Goal: Information Seeking & Learning: Learn about a topic

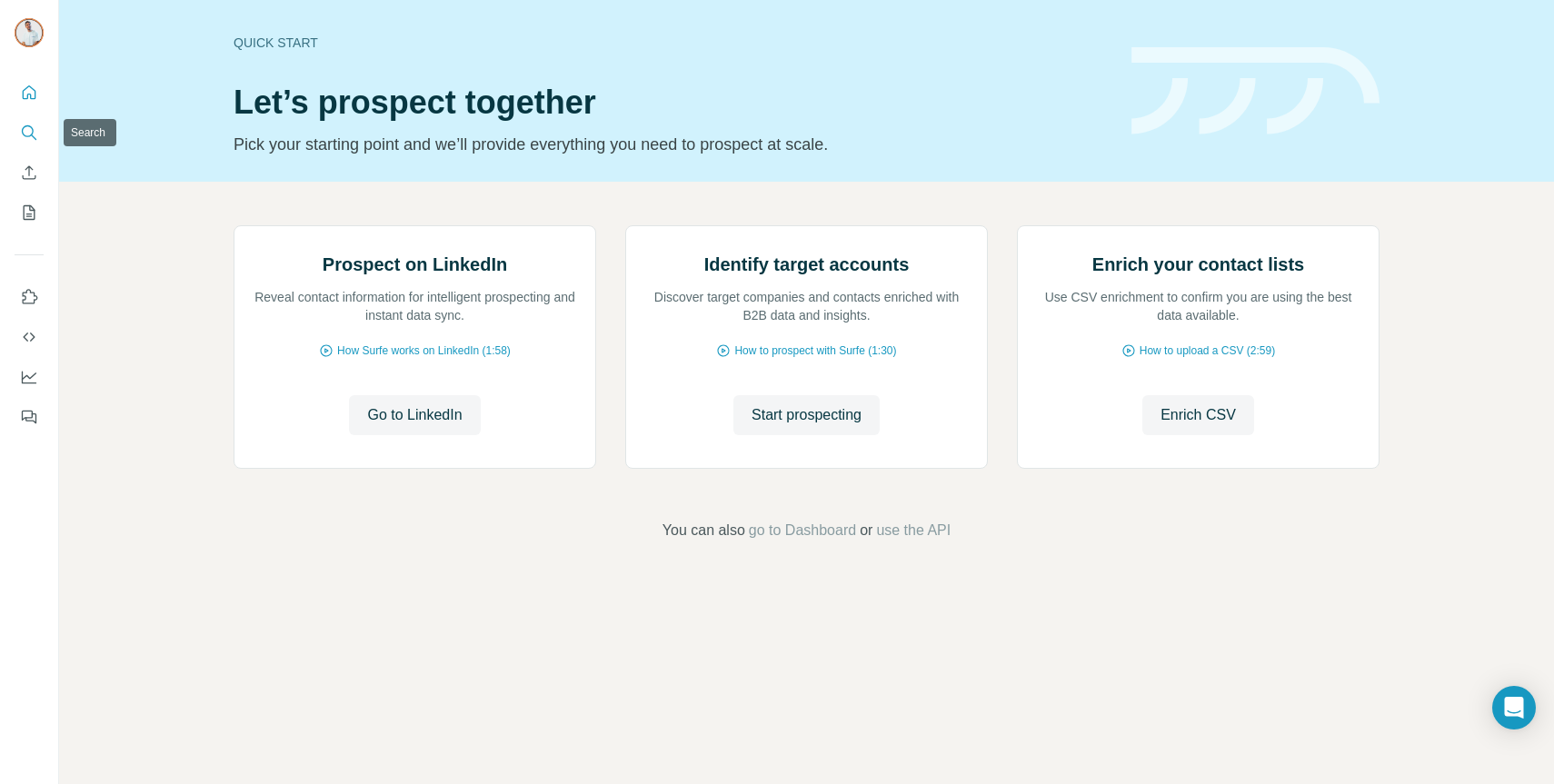
click at [34, 141] on button "Search" at bounding box center [29, 133] width 29 height 33
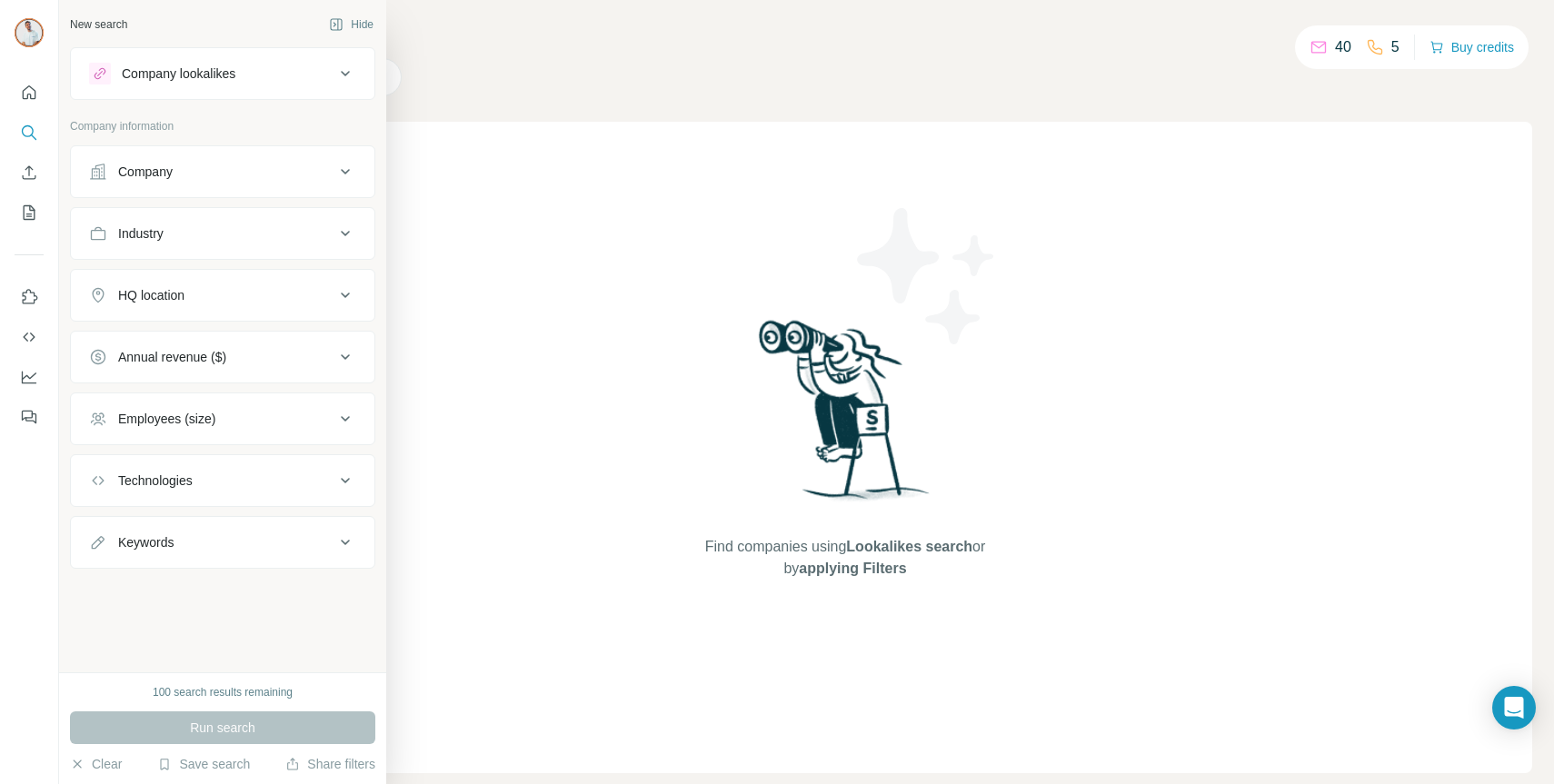
click at [150, 163] on div "Company" at bounding box center [145, 171] width 54 height 18
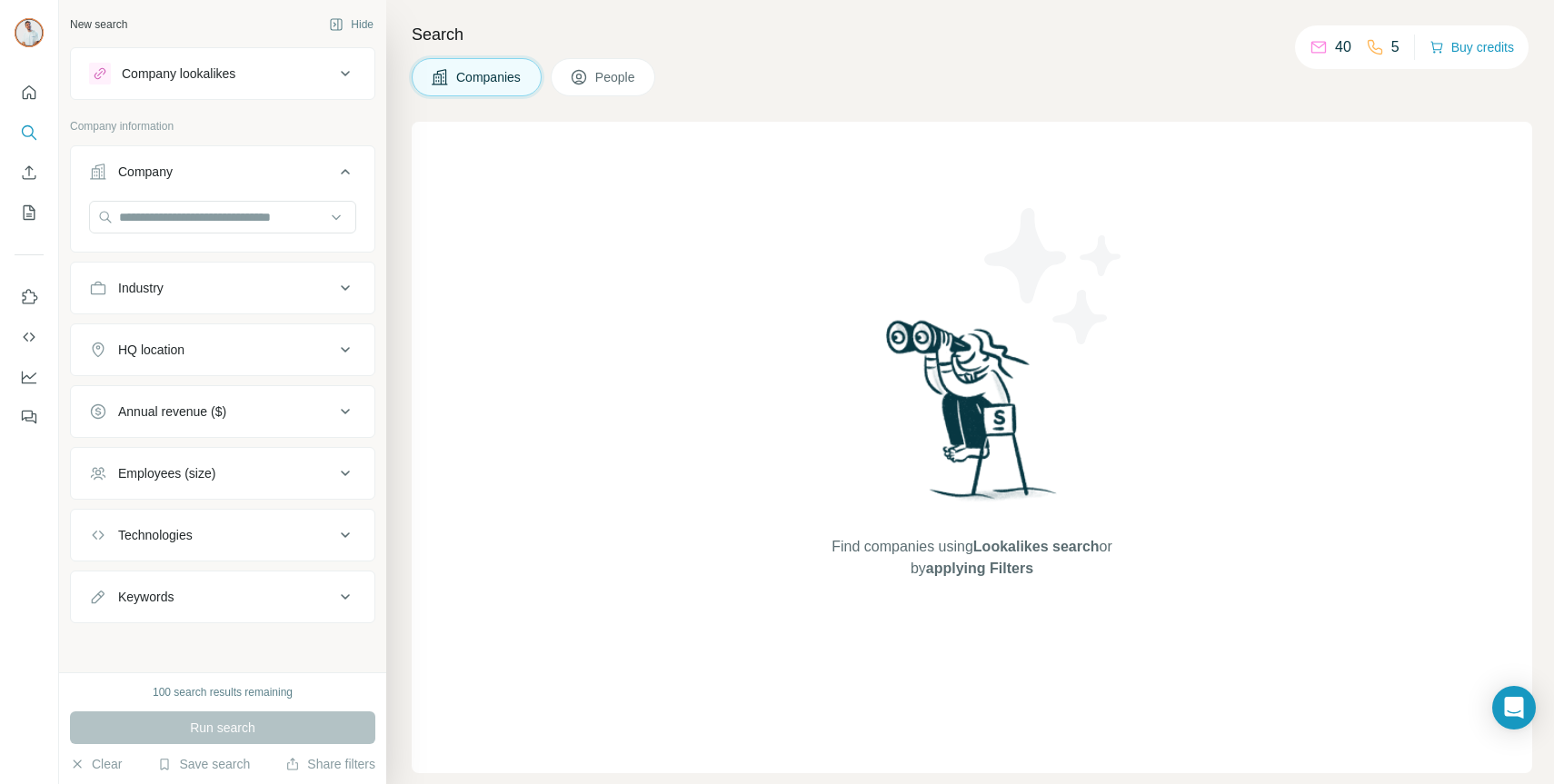
click at [153, 165] on div "Company" at bounding box center [145, 171] width 54 height 18
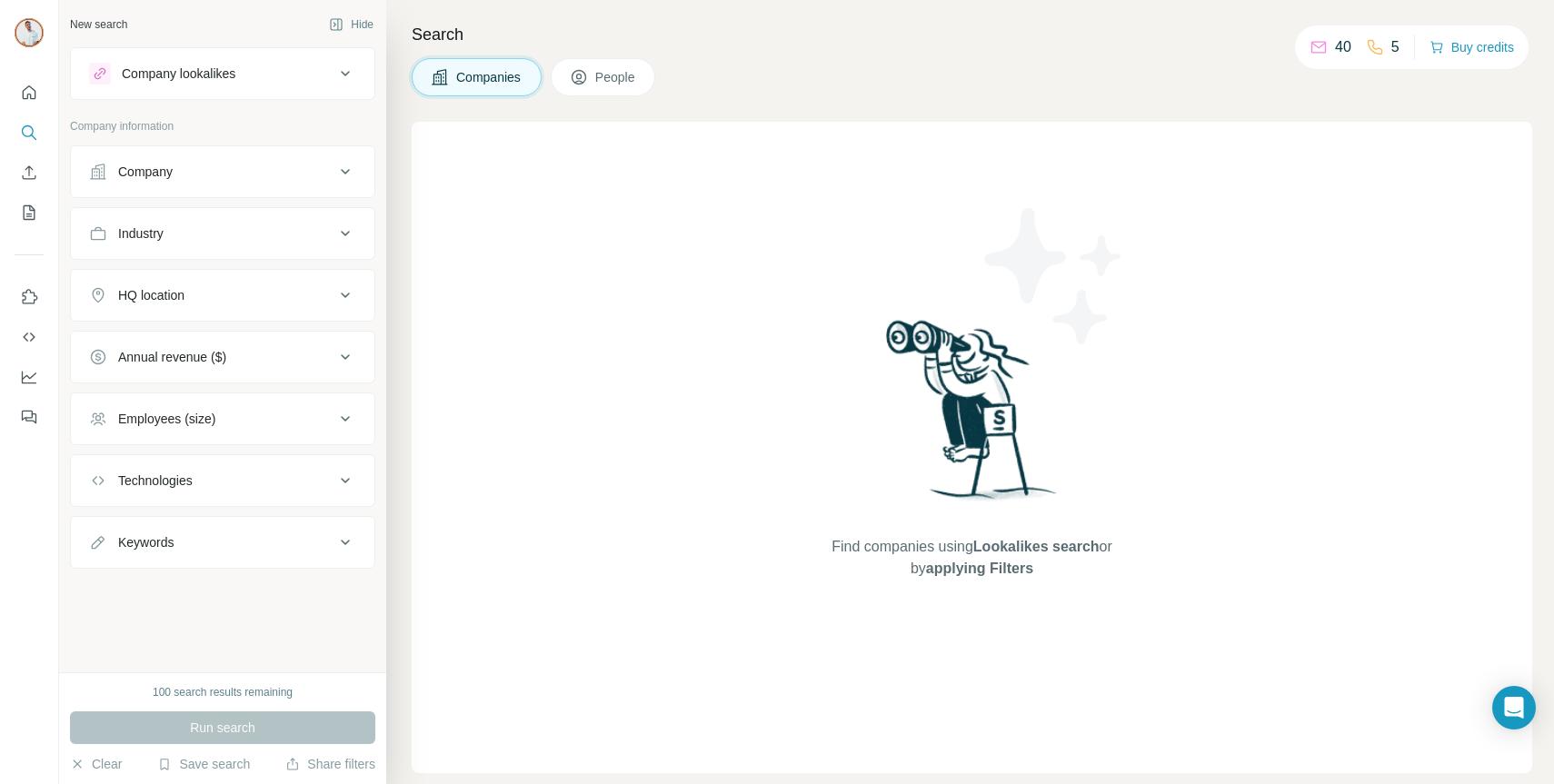
click at [159, 222] on button "Industry" at bounding box center [222, 234] width 304 height 44
click at [164, 279] on input at bounding box center [213, 279] width 225 height 20
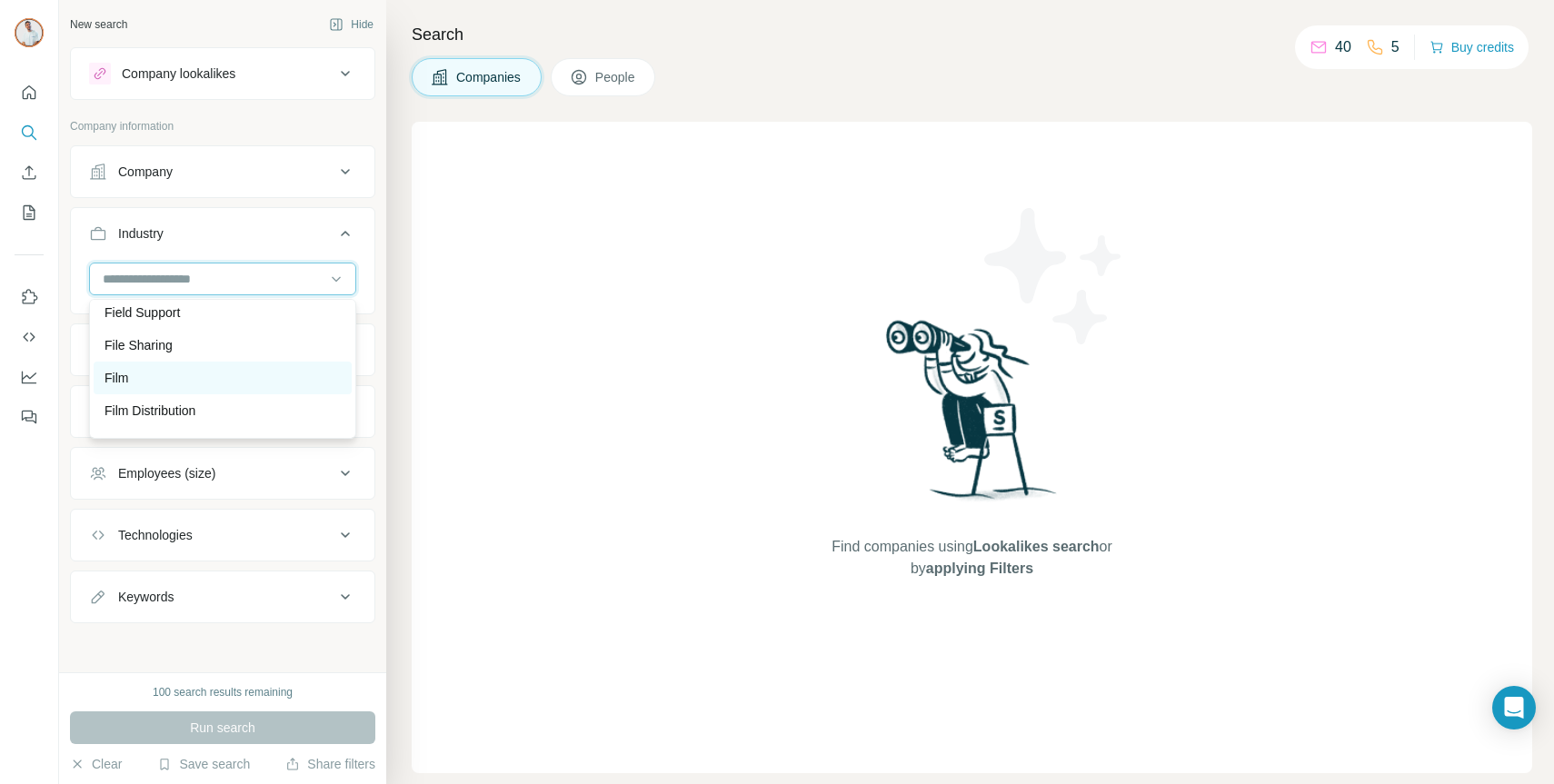
scroll to position [7281, 0]
click at [256, 271] on input at bounding box center [213, 279] width 225 height 20
click at [237, 355] on div "HQ location" at bounding box center [211, 349] width 245 height 18
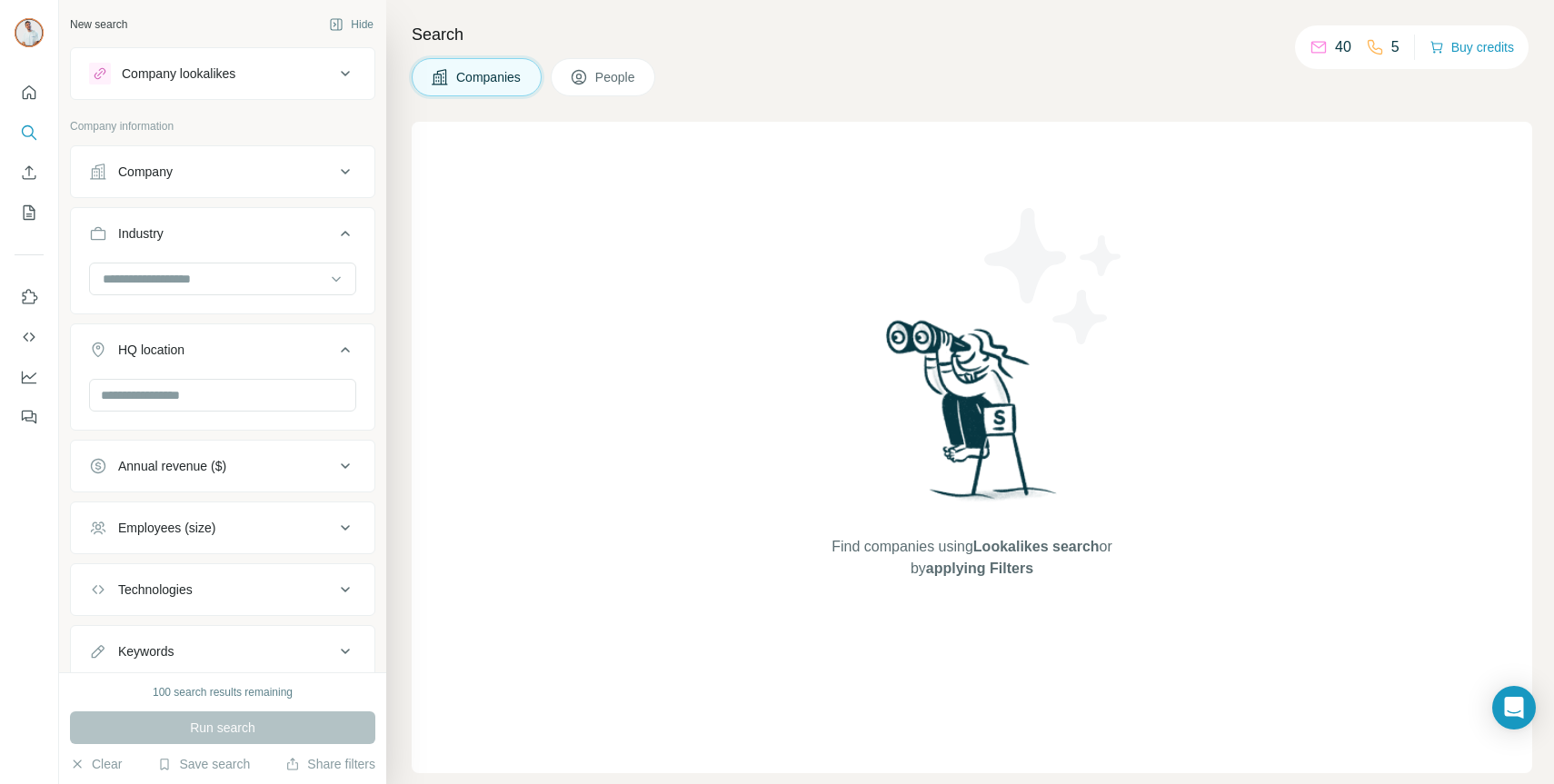
click at [237, 355] on div "HQ location" at bounding box center [211, 349] width 245 height 18
click at [213, 389] on input "text" at bounding box center [222, 395] width 267 height 33
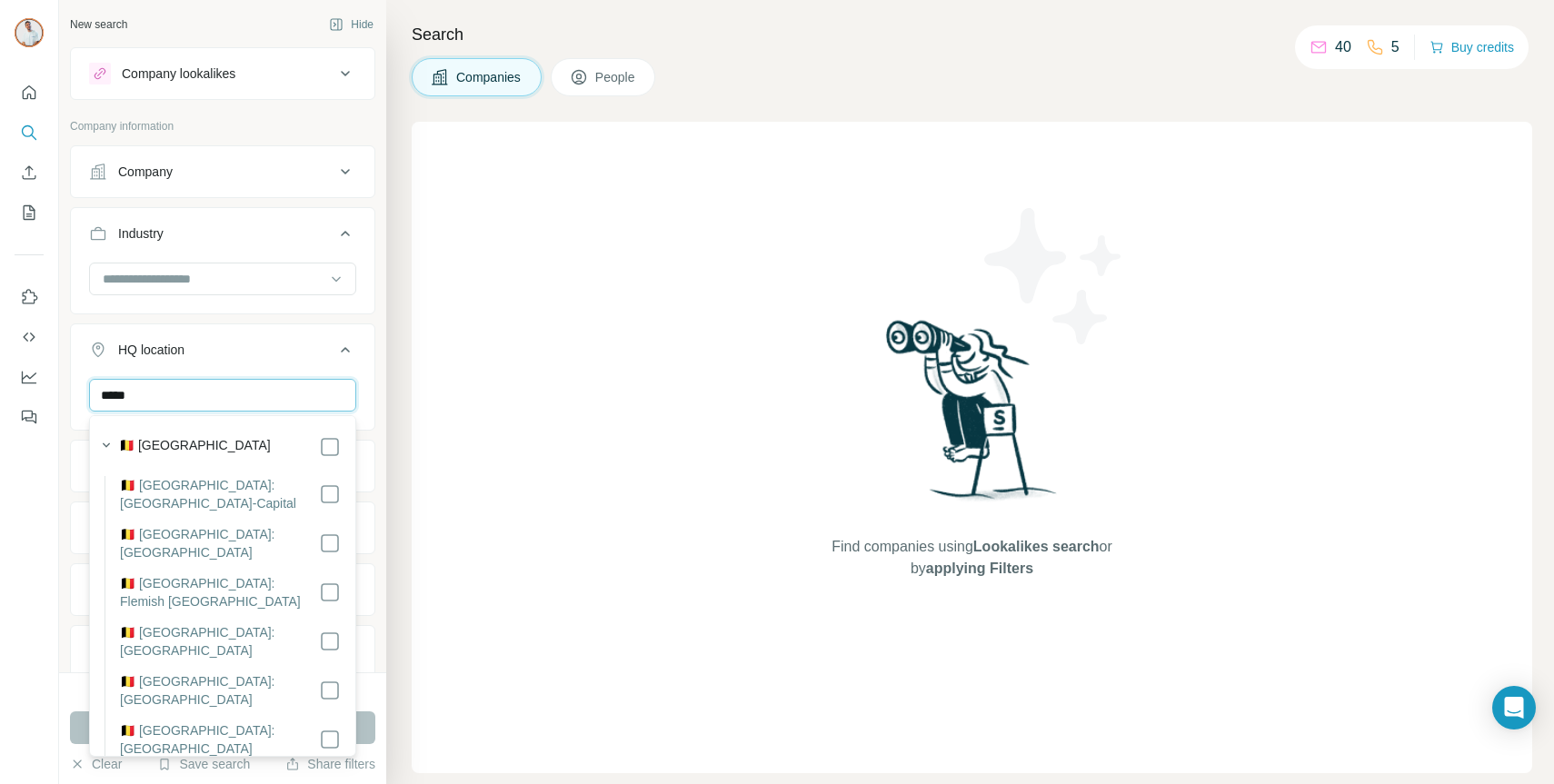
type input "*****"
click at [350, 358] on icon at bounding box center [345, 349] width 22 height 22
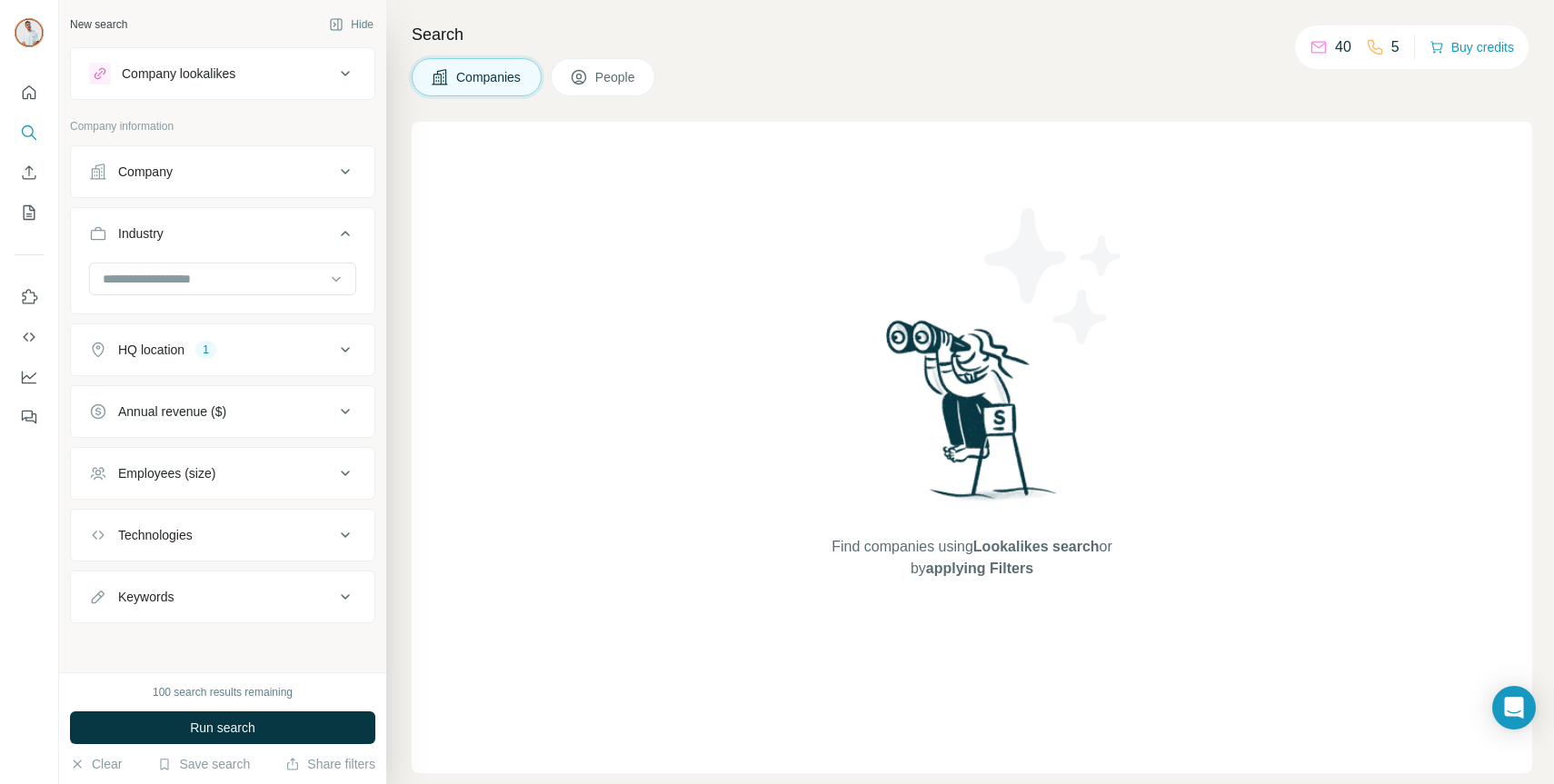
scroll to position [2, 0]
click at [310, 446] on div "Employees (size)" at bounding box center [222, 470] width 305 height 52
click at [312, 466] on div "Employees (size)" at bounding box center [211, 471] width 245 height 18
click at [96, 507] on icon at bounding box center [100, 512] width 22 height 22
click at [98, 541] on icon at bounding box center [100, 545] width 22 height 22
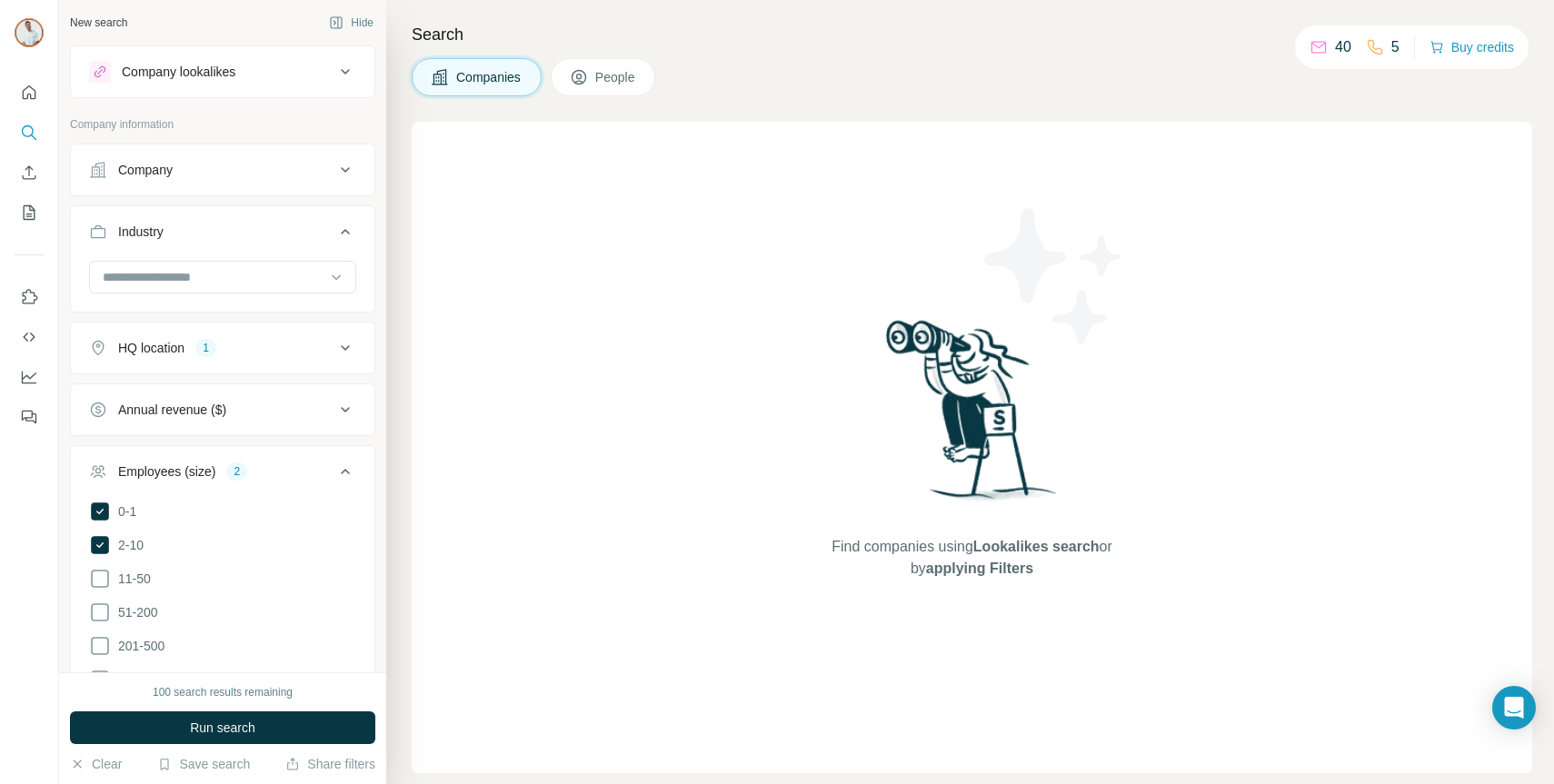
click at [336, 463] on icon at bounding box center [345, 471] width 22 height 22
click at [320, 530] on div "Technologies" at bounding box center [211, 533] width 245 height 18
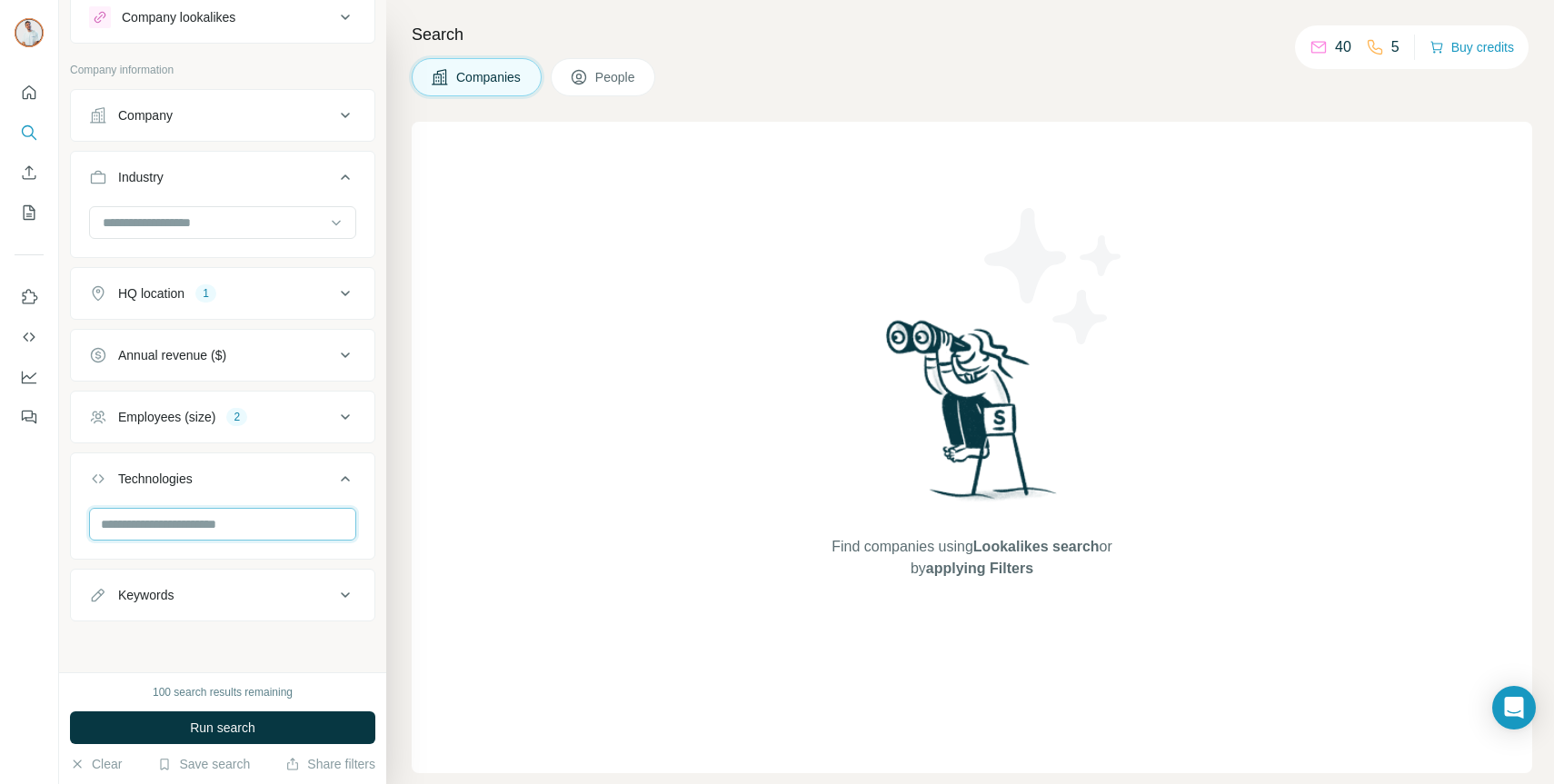
click at [271, 525] on input "text" at bounding box center [222, 525] width 267 height 33
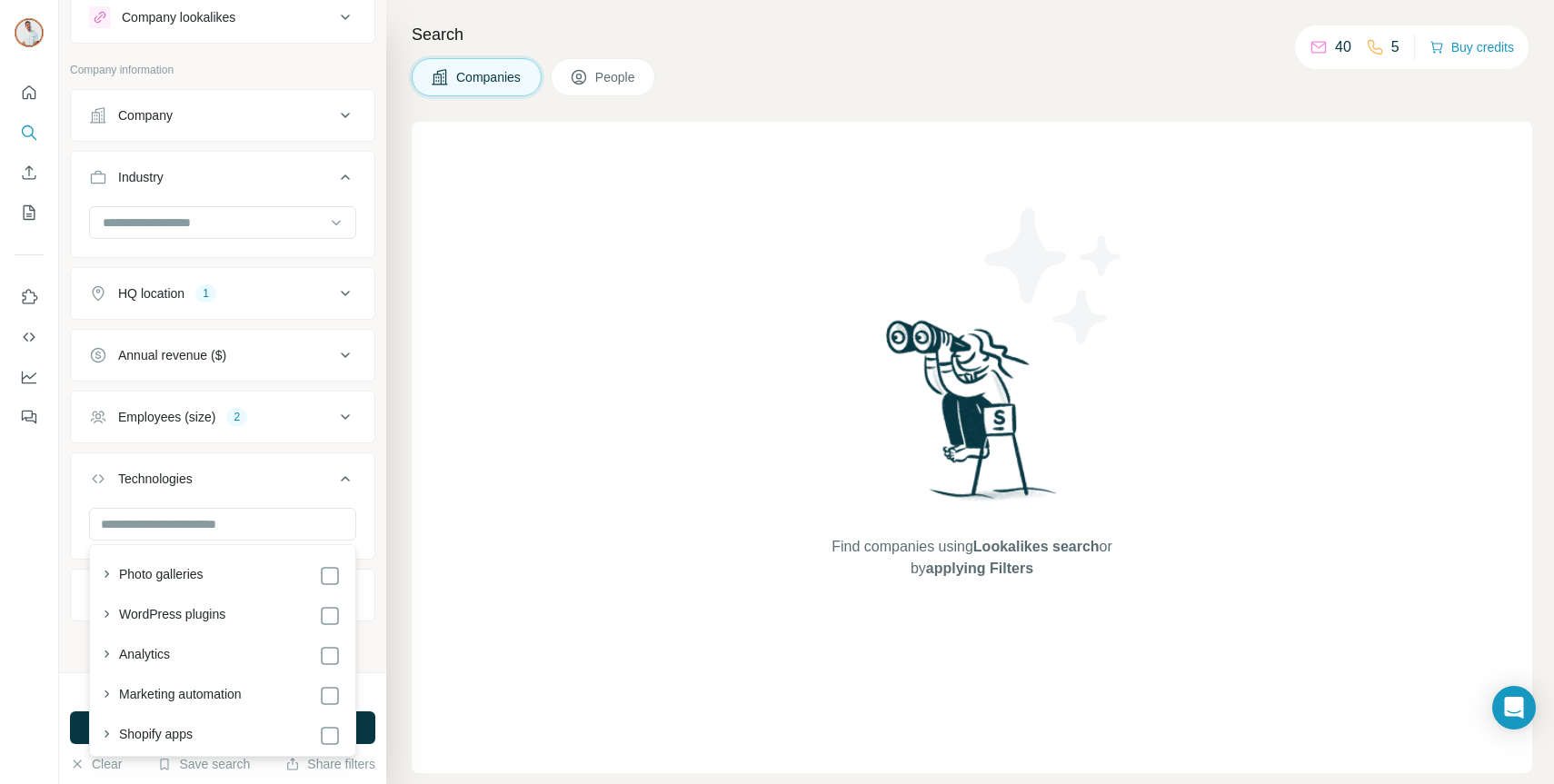
click at [360, 491] on button "Technologies" at bounding box center [222, 481] width 304 height 50
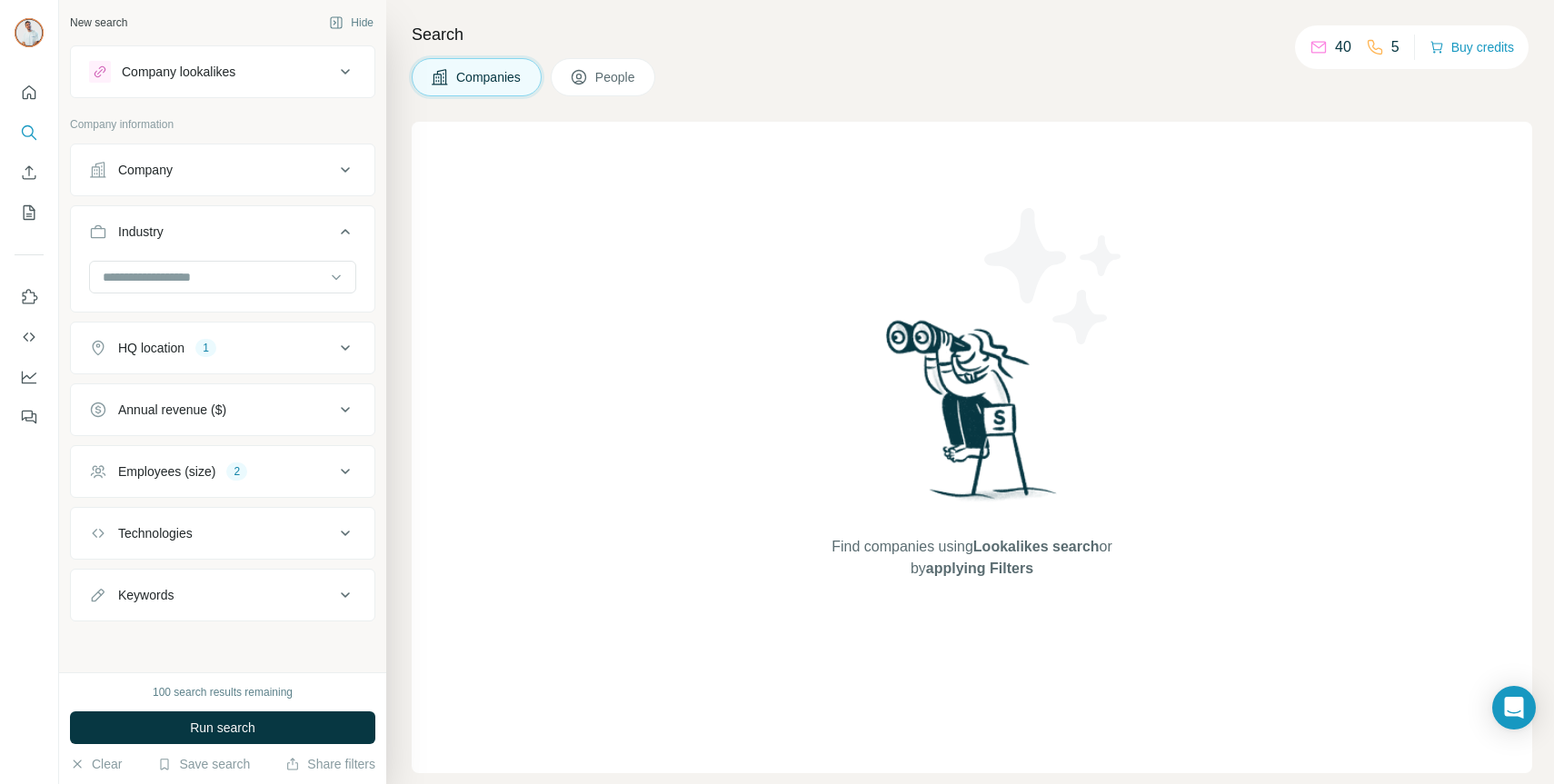
scroll to position [2, 0]
click at [338, 594] on icon at bounding box center [345, 595] width 22 height 22
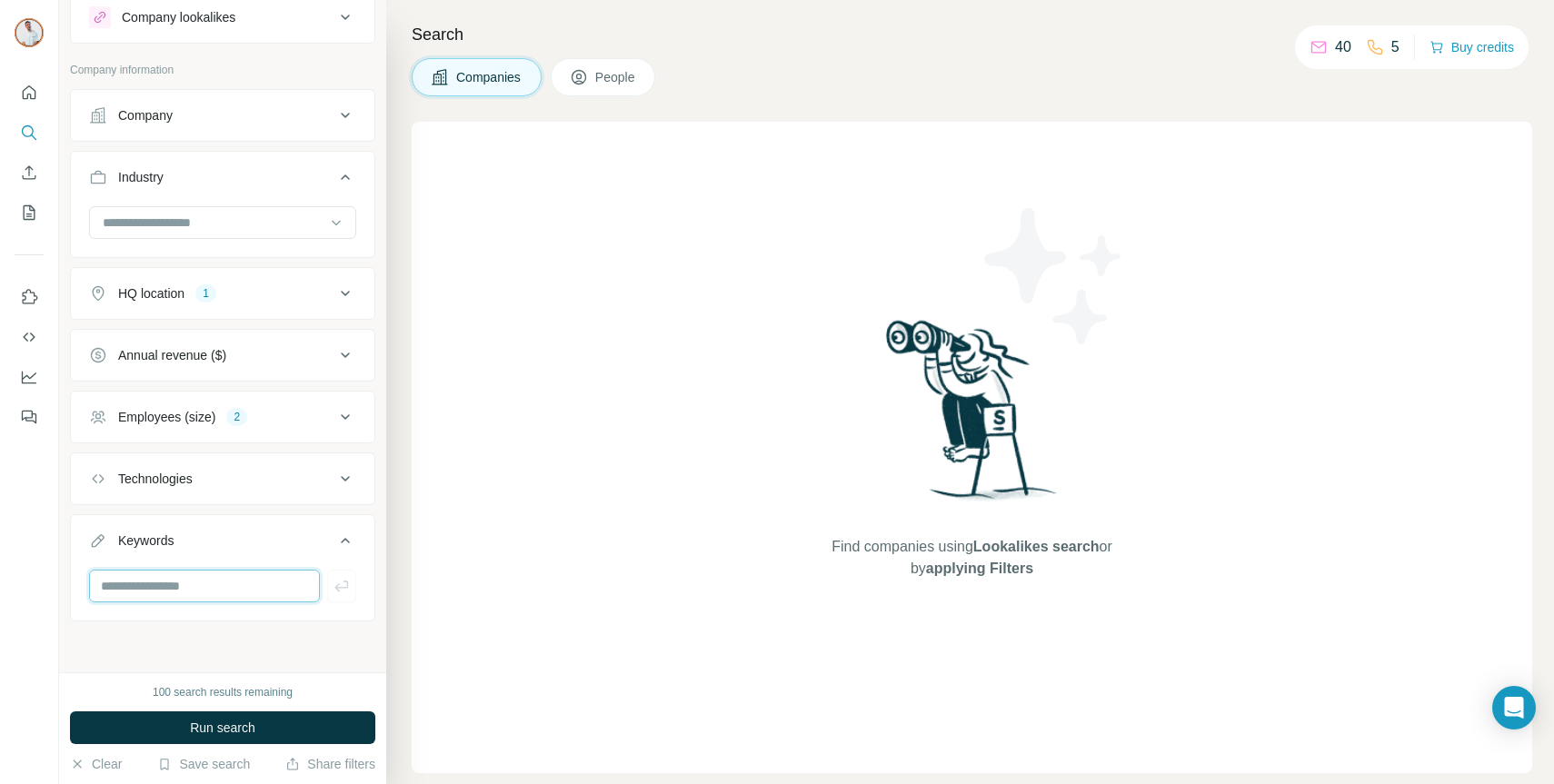
click at [228, 580] on input "text" at bounding box center [205, 586] width 231 height 33
type input "******"
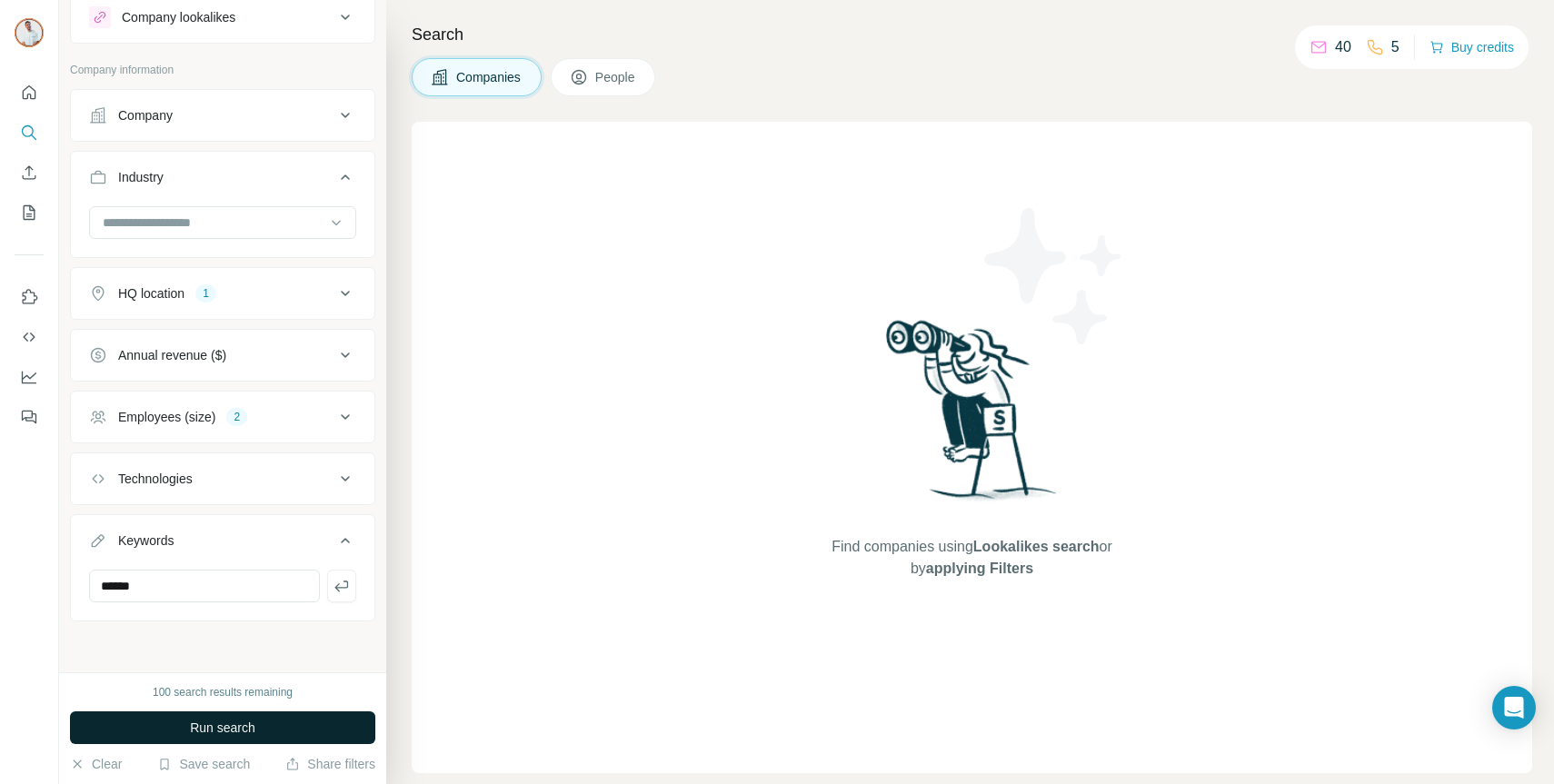
click at [240, 725] on span "Run search" at bounding box center [222, 727] width 65 height 18
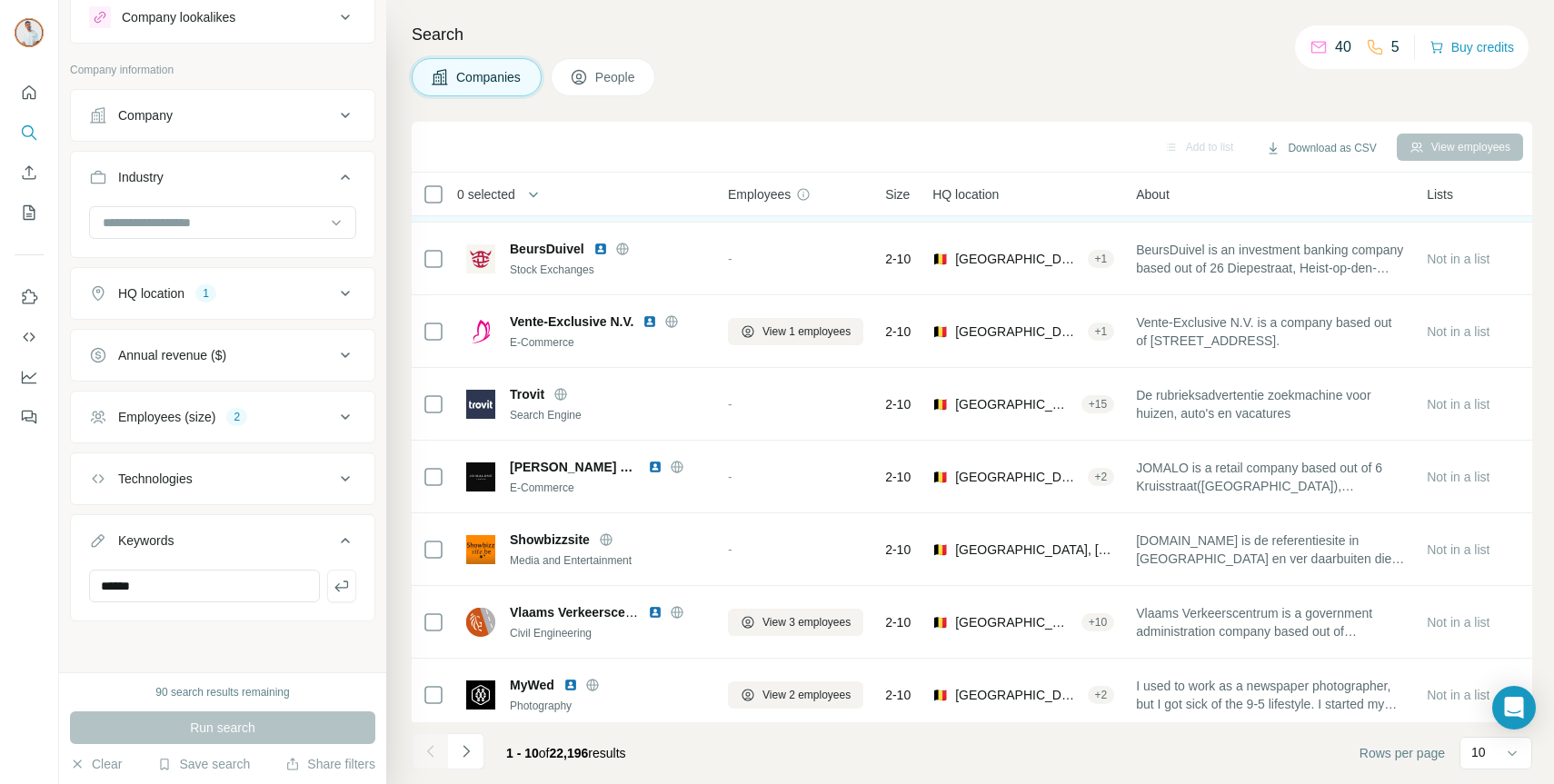
scroll to position [221, 0]
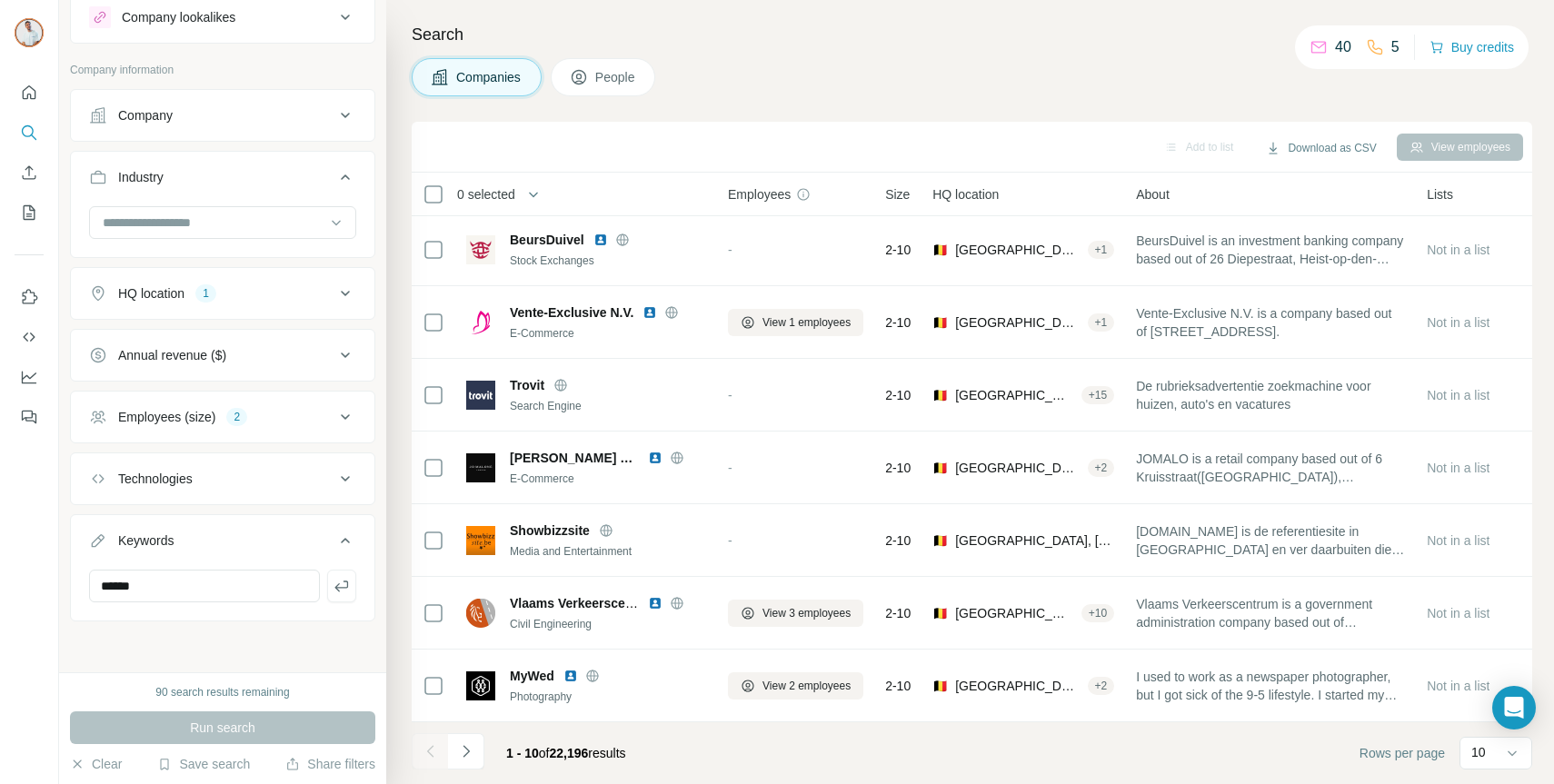
click at [288, 358] on div "Annual revenue ($)" at bounding box center [211, 355] width 245 height 18
click at [102, 391] on icon at bounding box center [100, 395] width 22 height 22
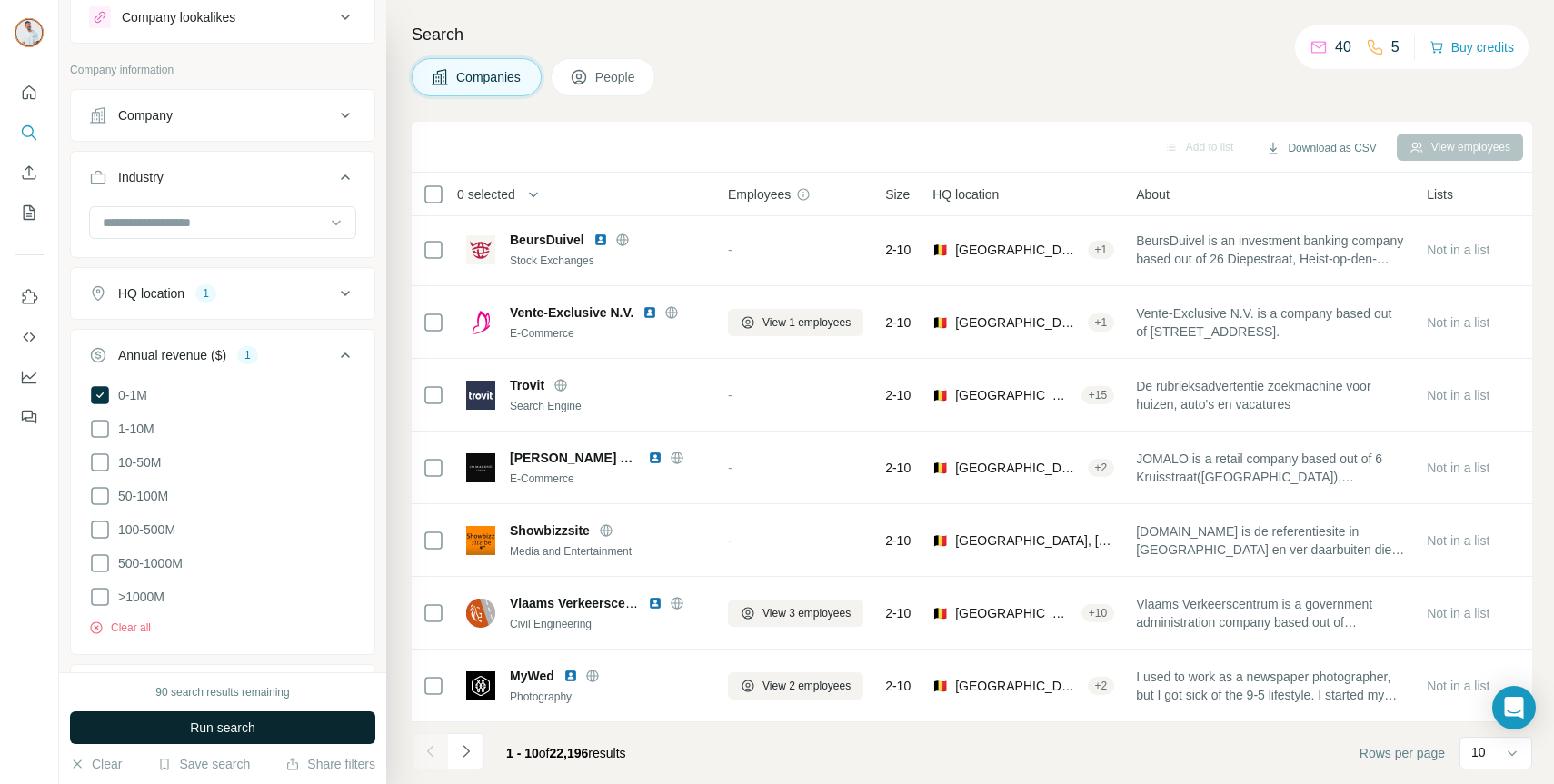
click at [330, 725] on button "Run search" at bounding box center [222, 727] width 305 height 33
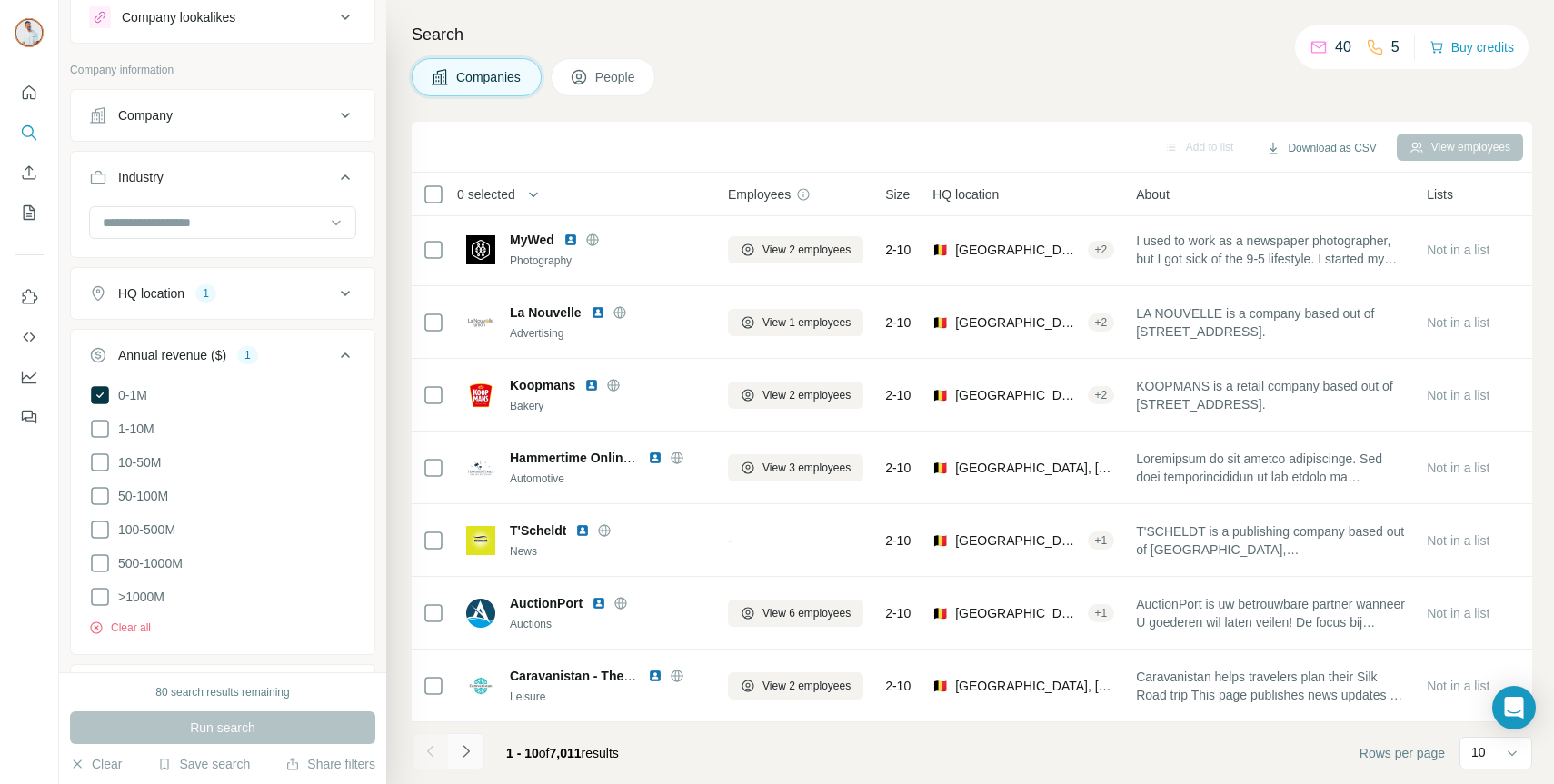
click at [461, 756] on icon "Navigate to next page" at bounding box center [466, 751] width 18 height 18
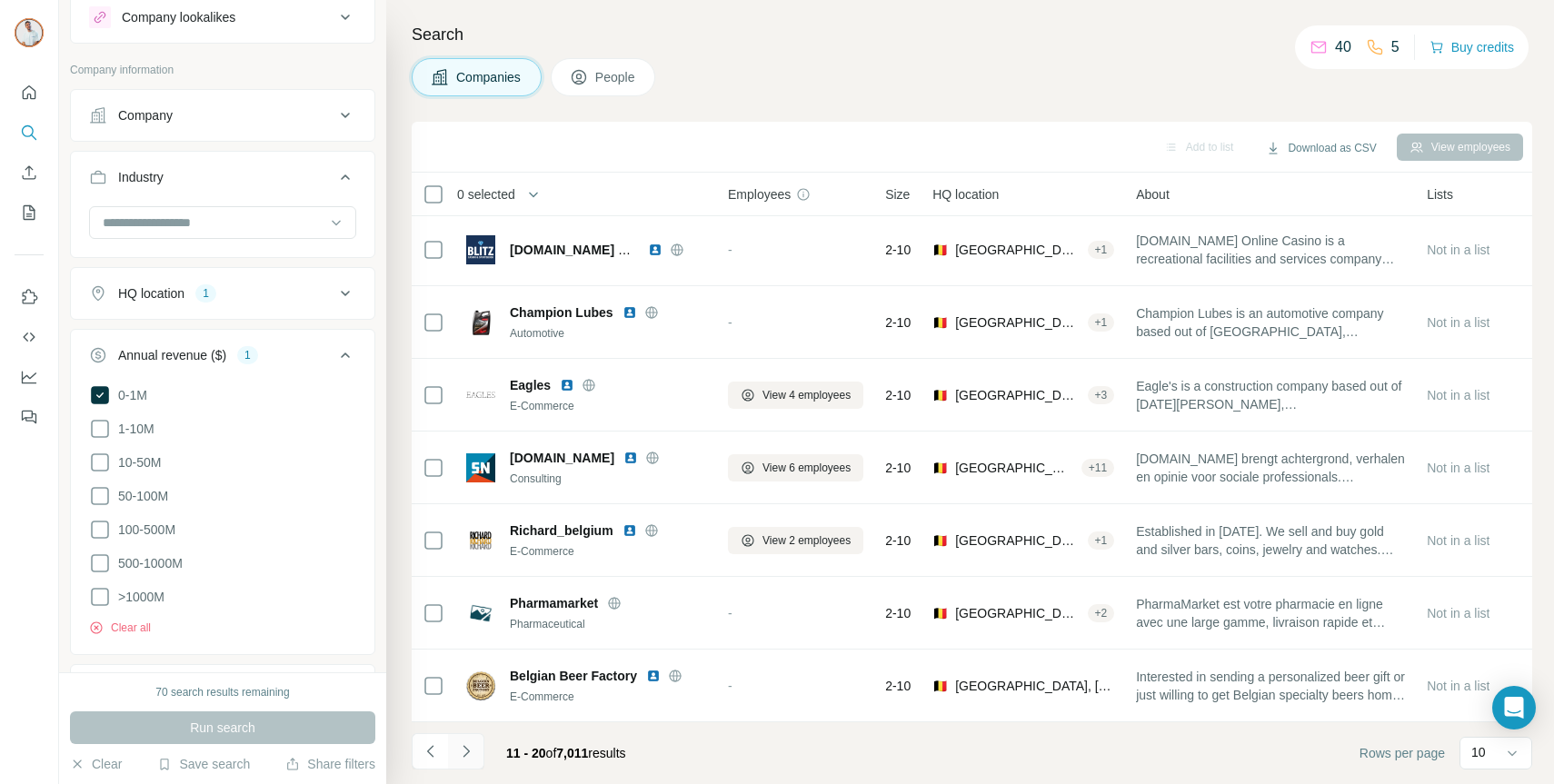
click at [468, 750] on icon "Navigate to next page" at bounding box center [465, 750] width 6 height 12
